Goal: Information Seeking & Learning: Learn about a topic

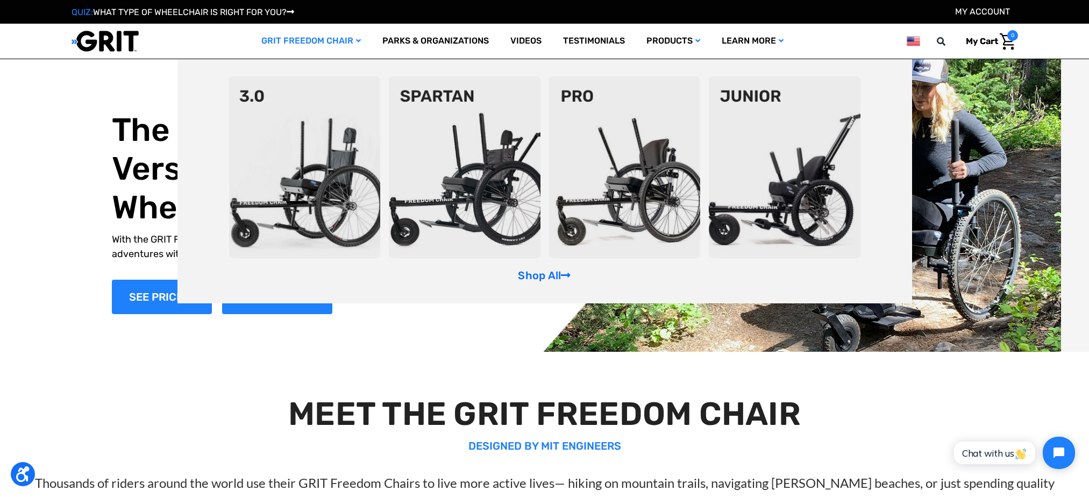
click at [462, 155] on img at bounding box center [465, 167] width 152 height 182
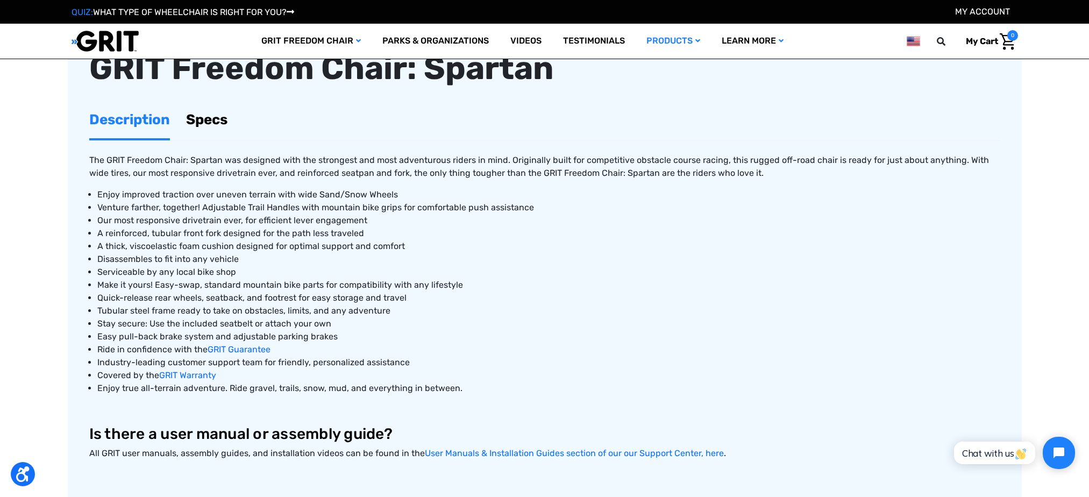
scroll to position [430, 0]
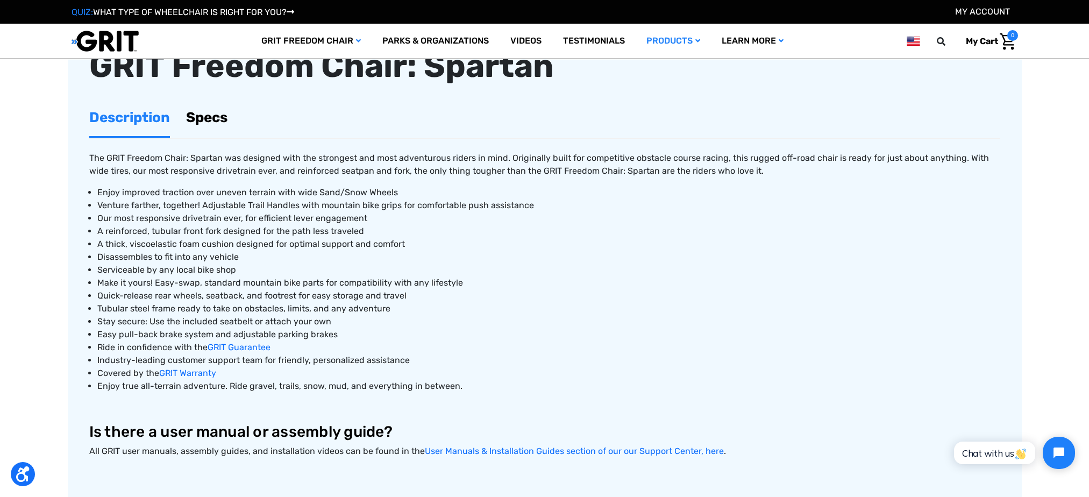
click at [195, 117] on link "Specs" at bounding box center [206, 117] width 41 height 37
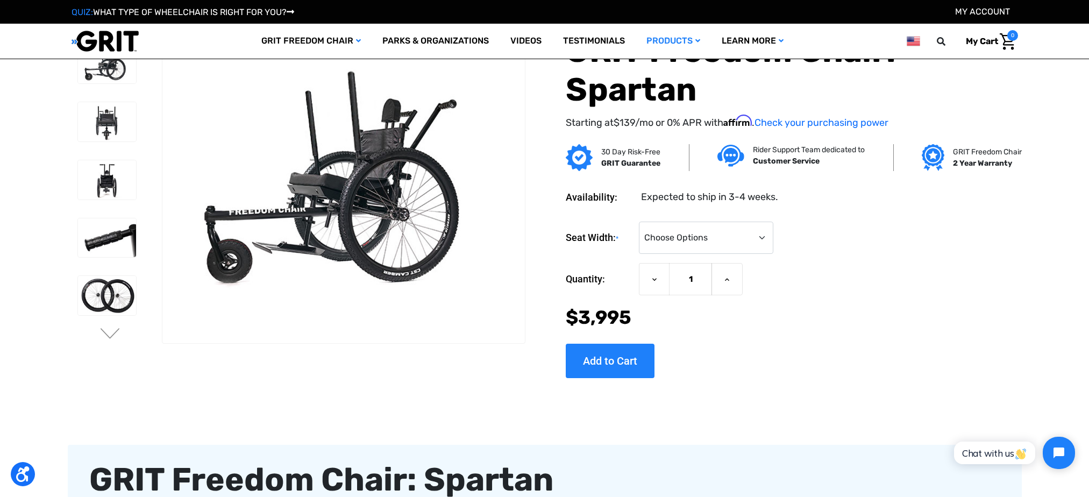
scroll to position [0, 0]
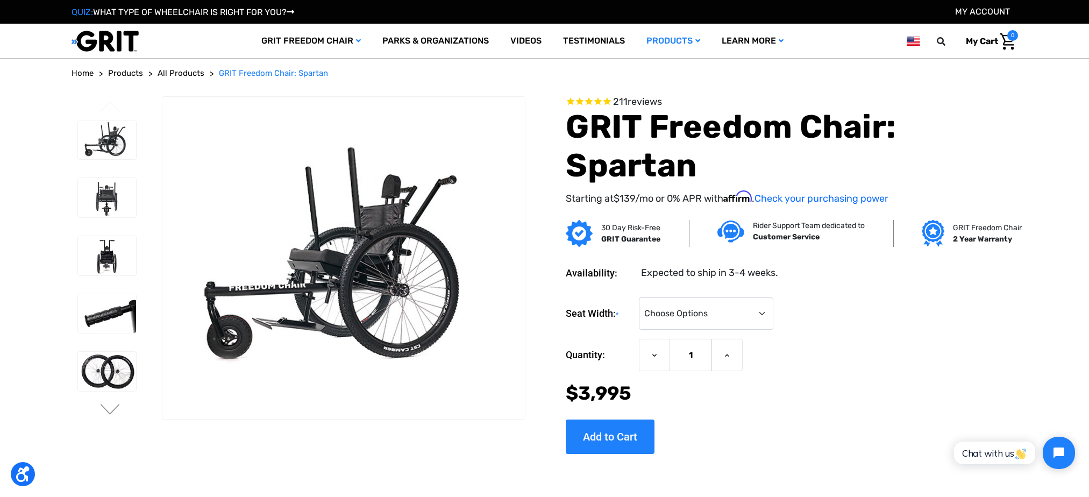
click at [581, 234] on img at bounding box center [579, 233] width 27 height 27
click at [595, 231] on div "30 Day Risk-Free GRIT Guarantee" at bounding box center [613, 233] width 95 height 27
click at [621, 240] on strong "GRIT Guarantee" at bounding box center [630, 239] width 59 height 9
click at [635, 233] on p "GRIT Guarantee" at bounding box center [630, 238] width 59 height 11
click at [762, 312] on select "Choose Options 16" 18" 20"" at bounding box center [706, 313] width 134 height 32
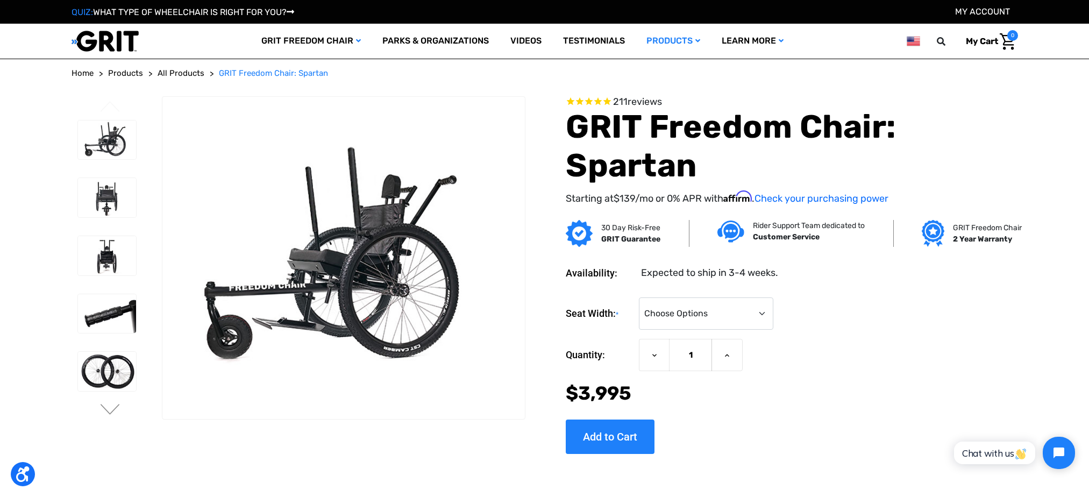
click at [867, 356] on div "Quantity: Decrease Quantity of GRIT Freedom Chair: Spartan 1 Increase Quantity …" at bounding box center [792, 355] width 452 height 33
click at [76, 77] on link "Home" at bounding box center [83, 73] width 22 height 12
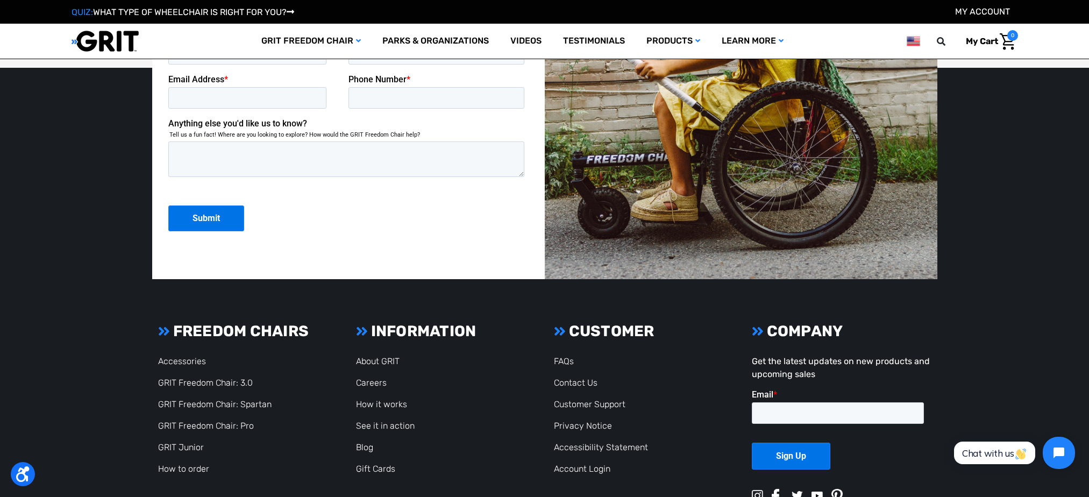
scroll to position [2958, 0]
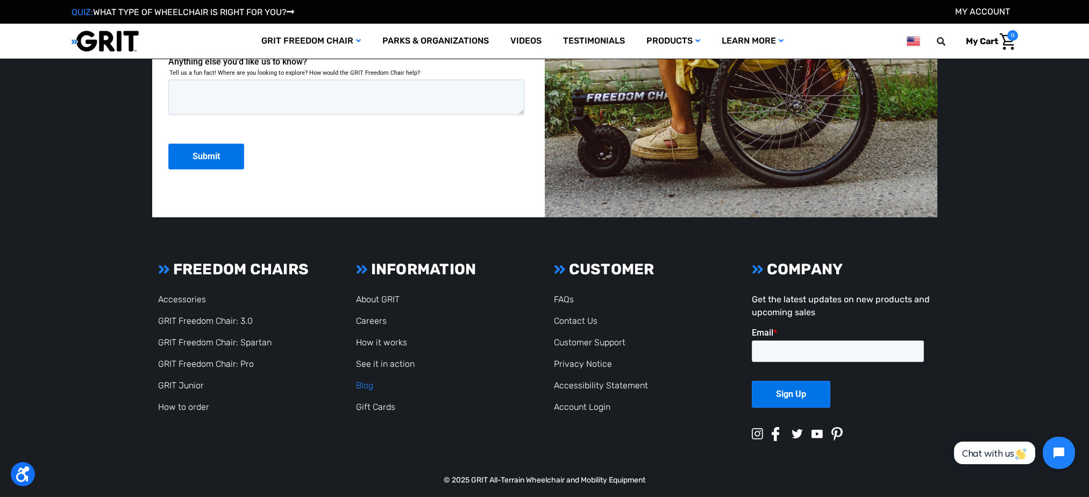
click at [368, 387] on link "Blog" at bounding box center [364, 385] width 17 height 10
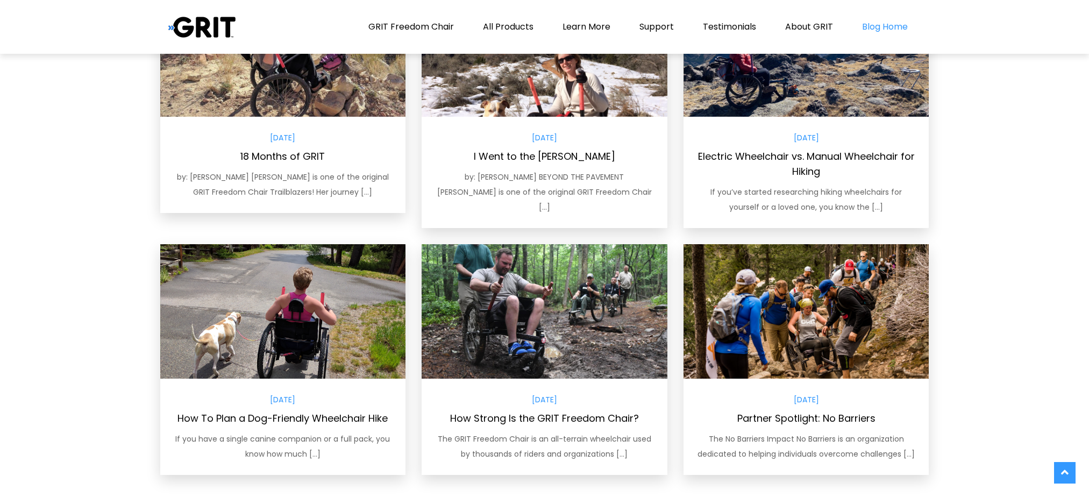
scroll to position [736, 0]
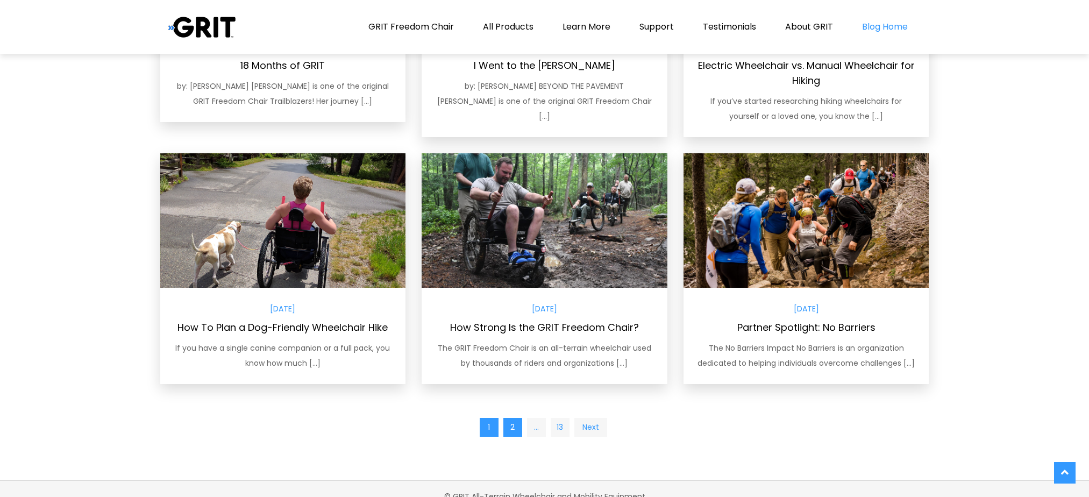
click at [516, 418] on link "2" at bounding box center [512, 427] width 19 height 19
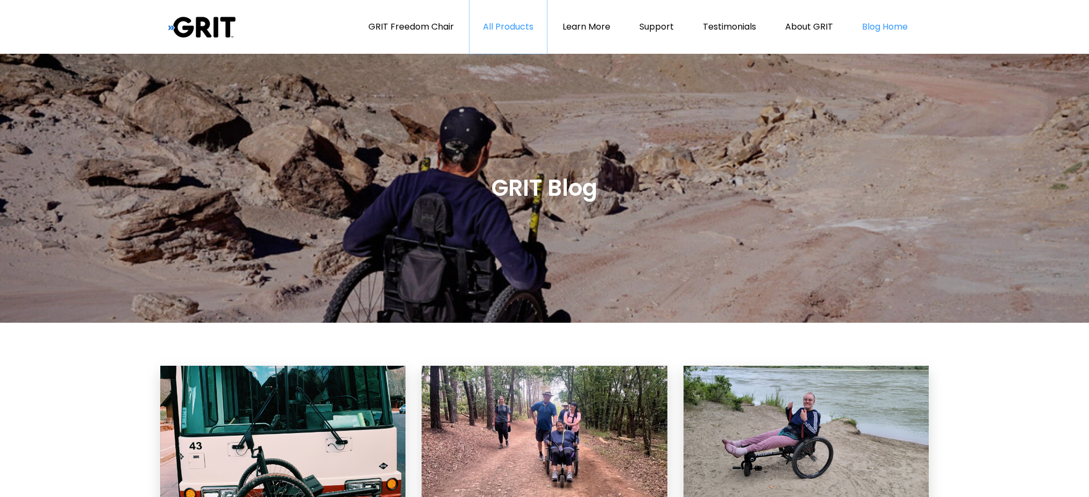
click at [499, 27] on link "All Products" at bounding box center [508, 27] width 77 height 54
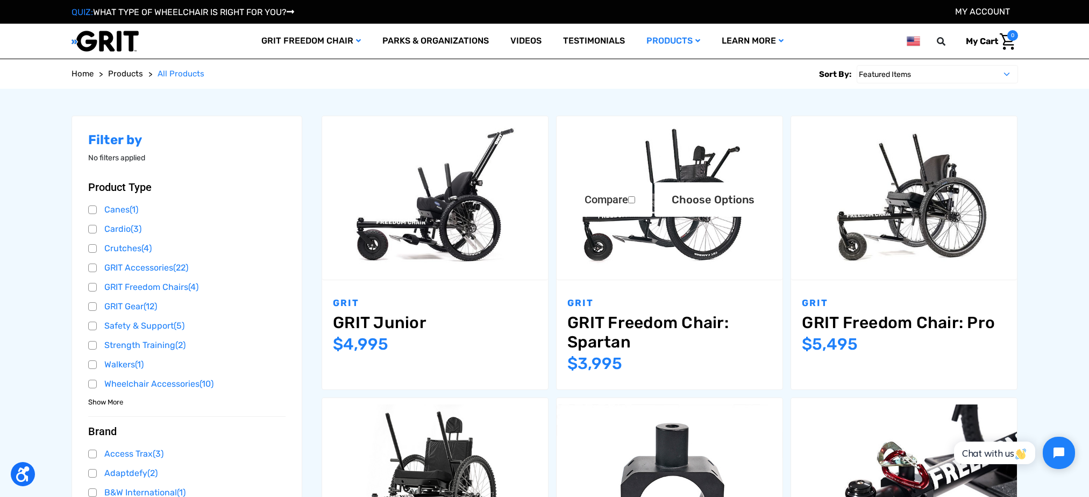
scroll to position [161, 0]
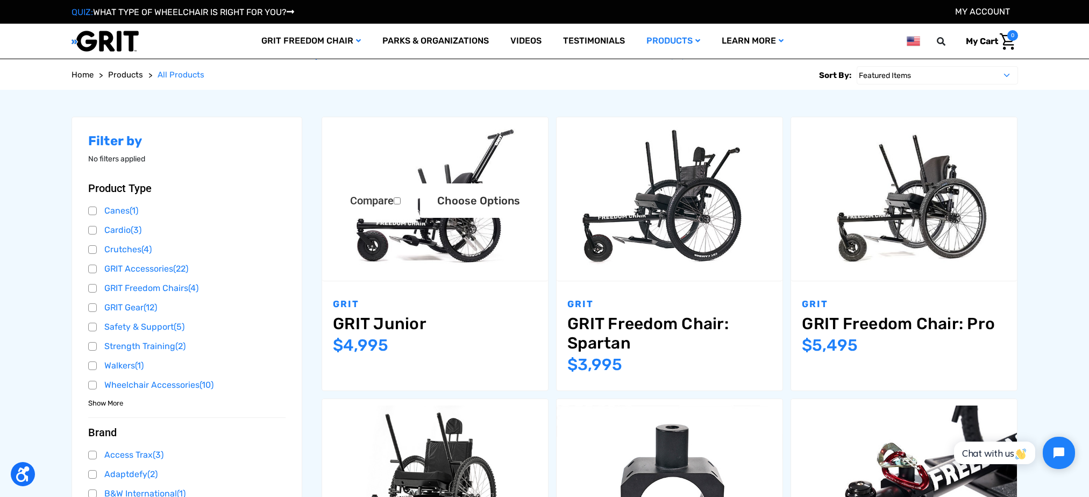
click at [426, 328] on link "GRIT Junior" at bounding box center [435, 323] width 204 height 19
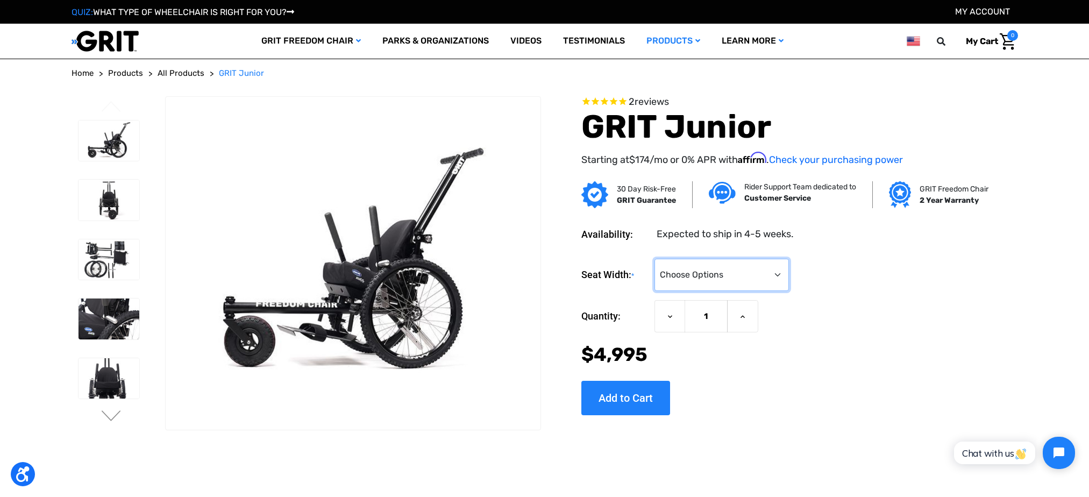
click at [777, 274] on select "Choose Options <10" 11-12"" at bounding box center [722, 275] width 134 height 32
click at [113, 261] on img at bounding box center [109, 259] width 61 height 41
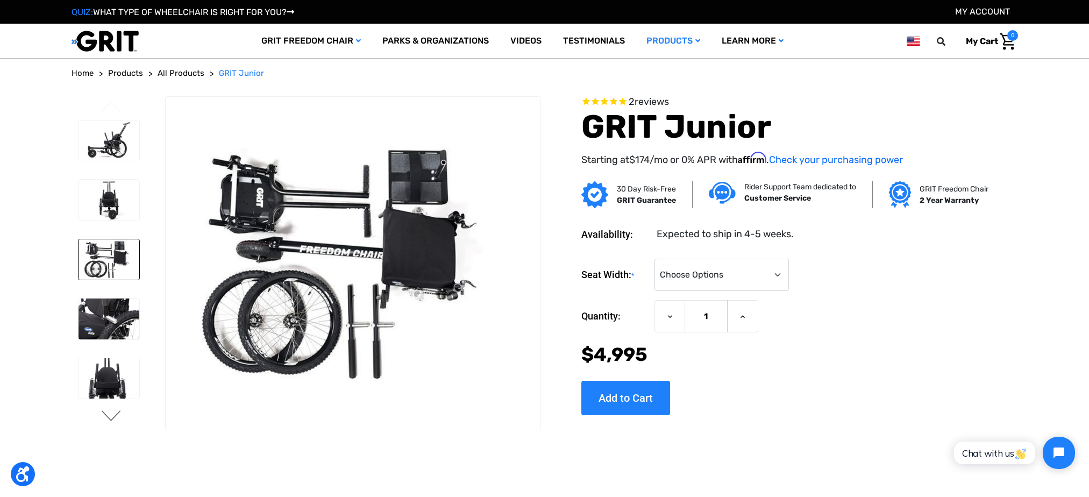
click at [107, 414] on button "Next" at bounding box center [111, 416] width 23 height 13
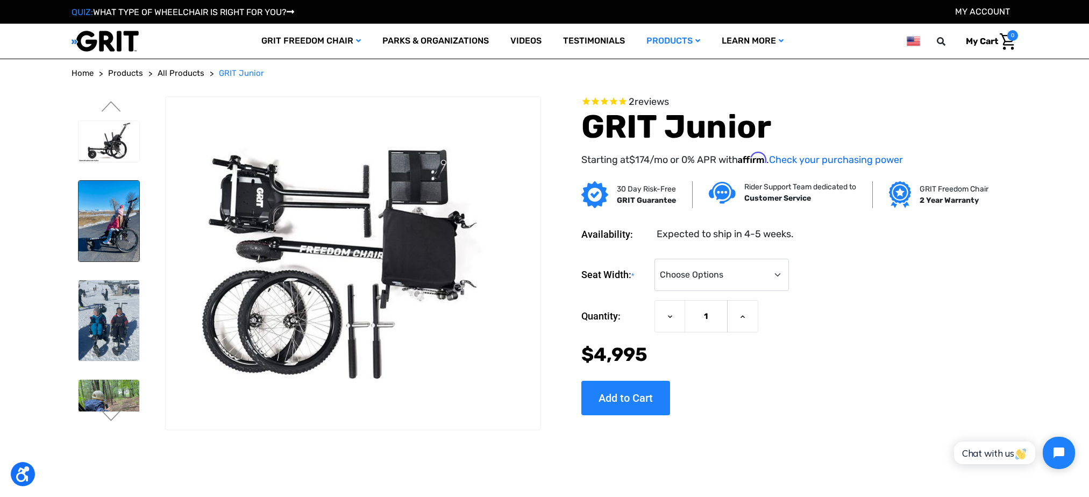
click at [103, 212] on img at bounding box center [109, 221] width 61 height 81
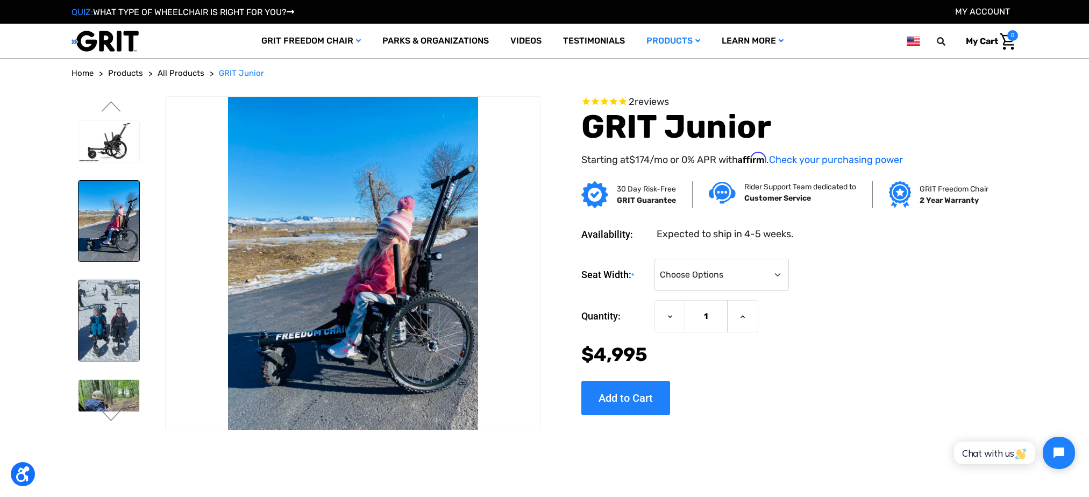
click at [100, 314] on img at bounding box center [109, 320] width 61 height 81
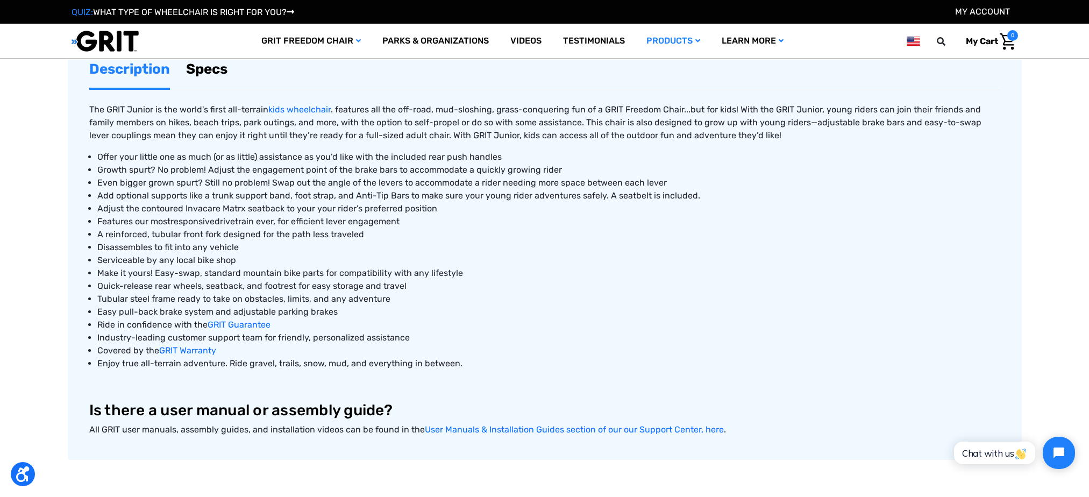
scroll to position [484, 0]
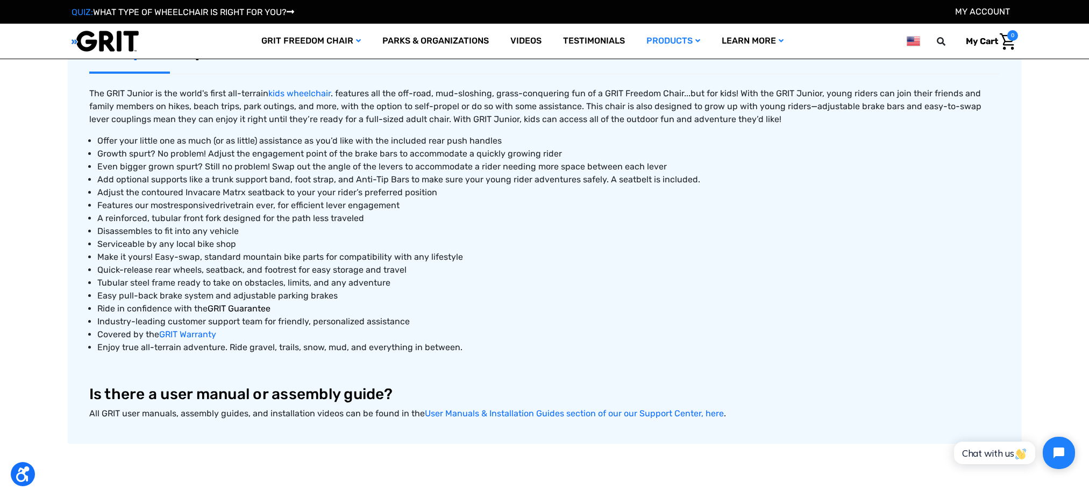
click at [225, 310] on span "GRIT Guarantee" at bounding box center [239, 308] width 63 height 10
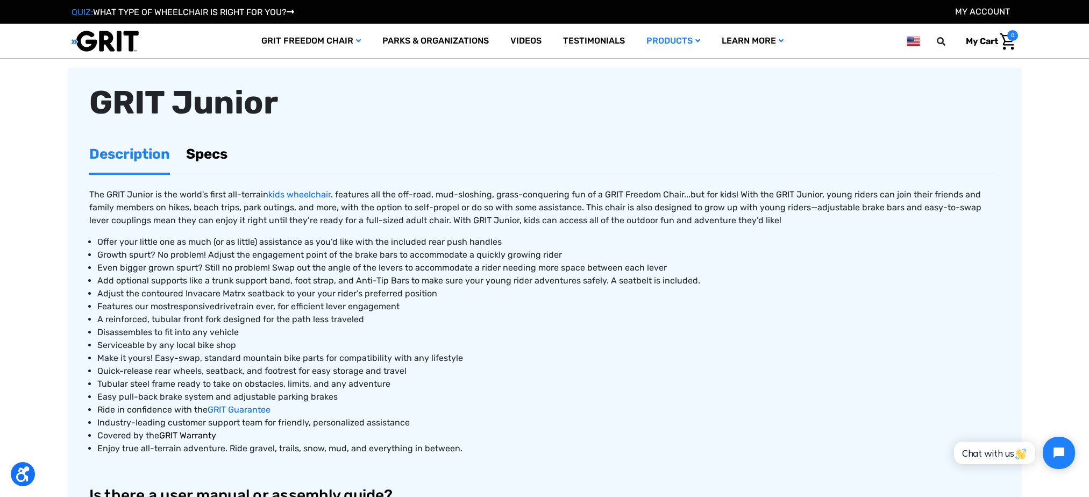
click at [199, 434] on span "GRIT Warranty" at bounding box center [187, 435] width 57 height 10
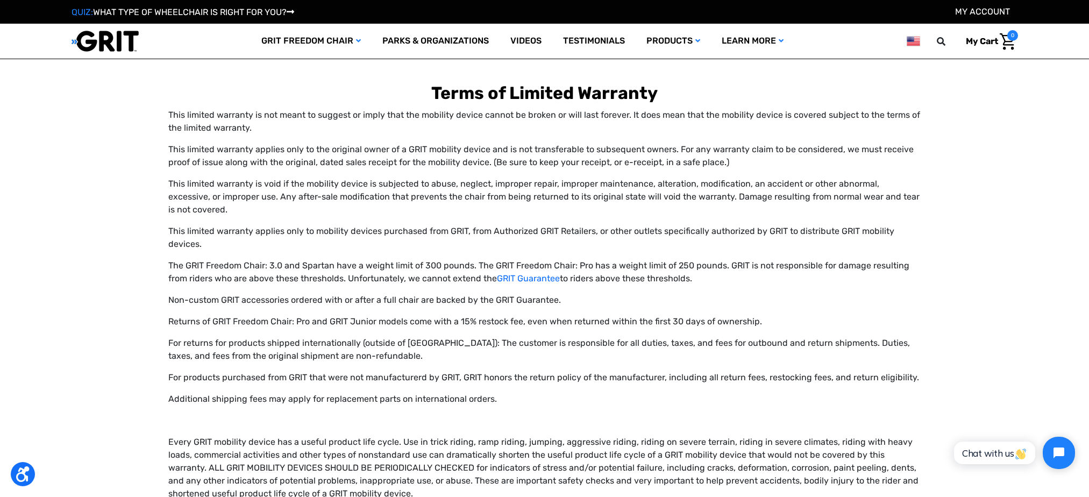
scroll to position [377, 0]
